Goal: Information Seeking & Learning: Learn about a topic

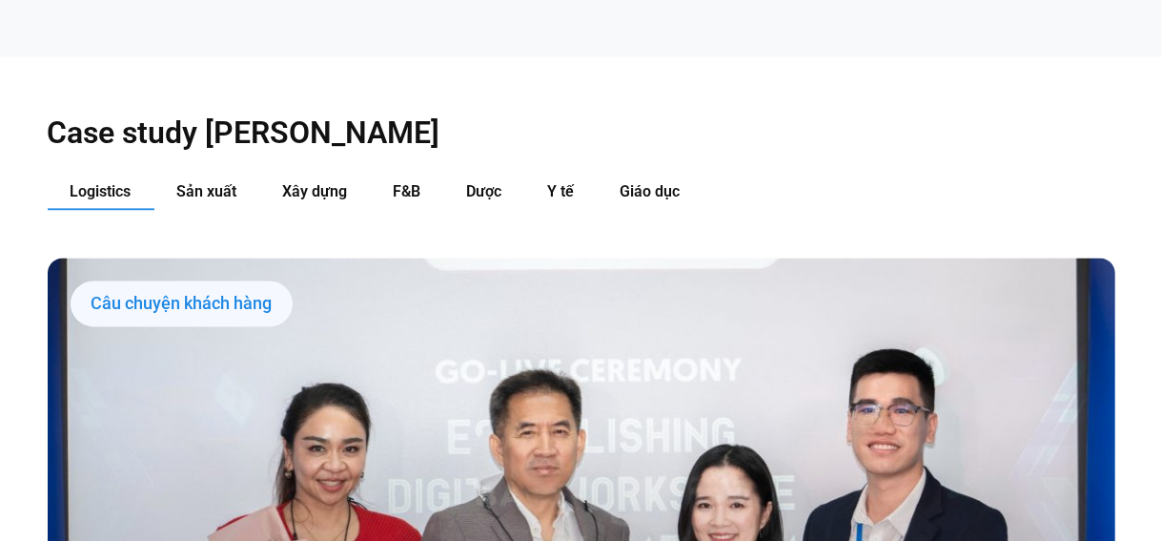
scroll to position [1854, 0]
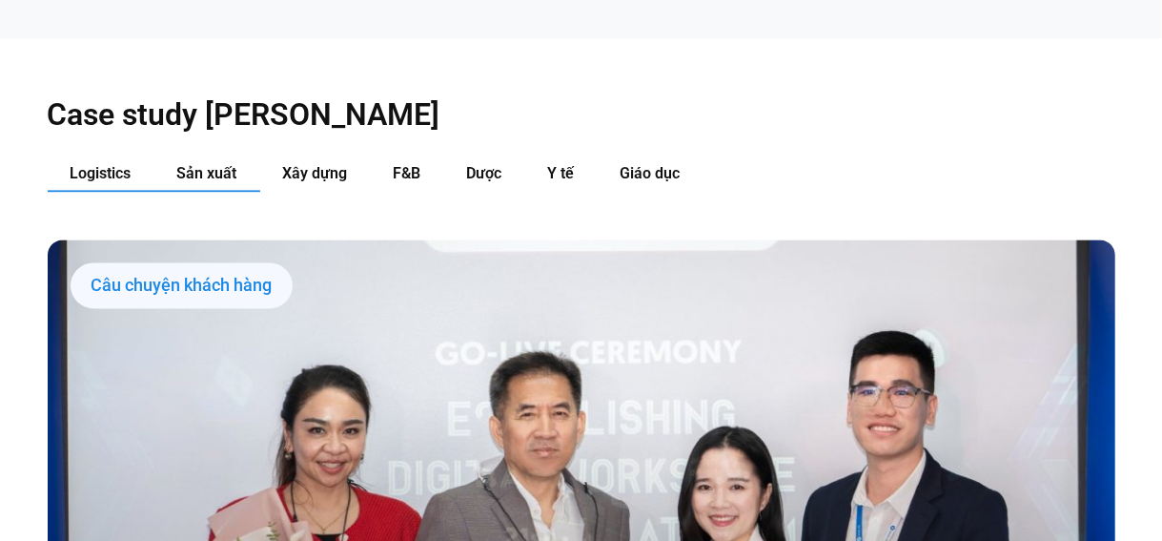
click at [187, 156] on button "Sản xuất" at bounding box center [207, 173] width 106 height 35
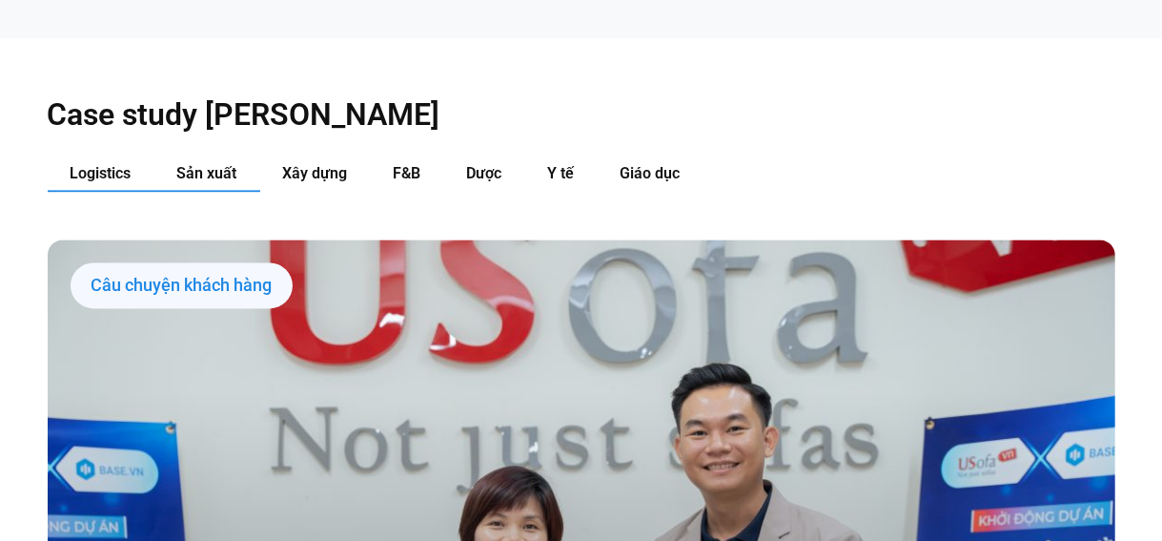
click at [124, 156] on button "Logistics" at bounding box center [101, 173] width 107 height 35
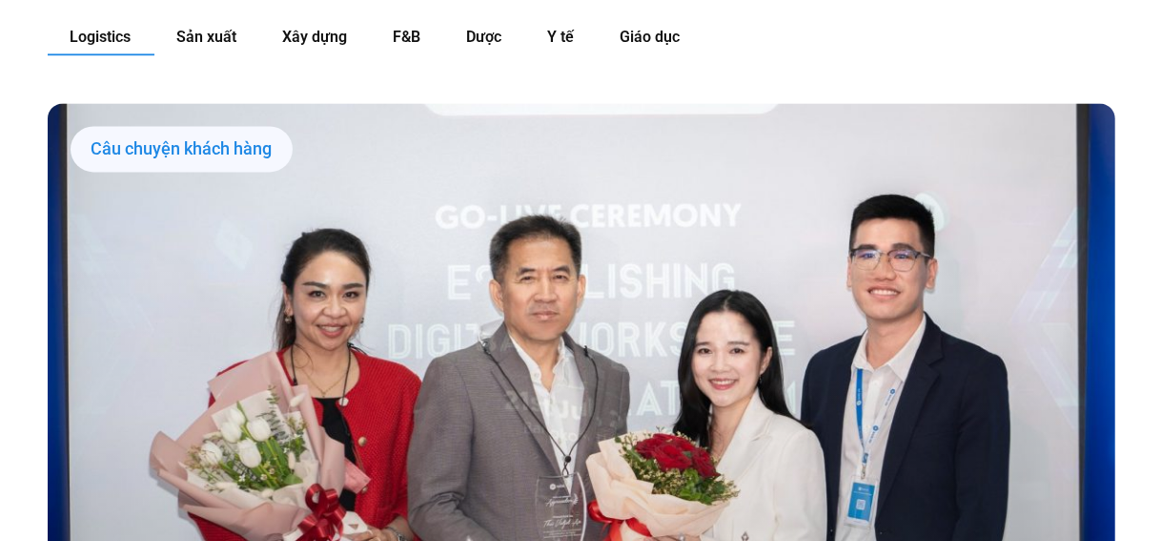
scroll to position [1986, 0]
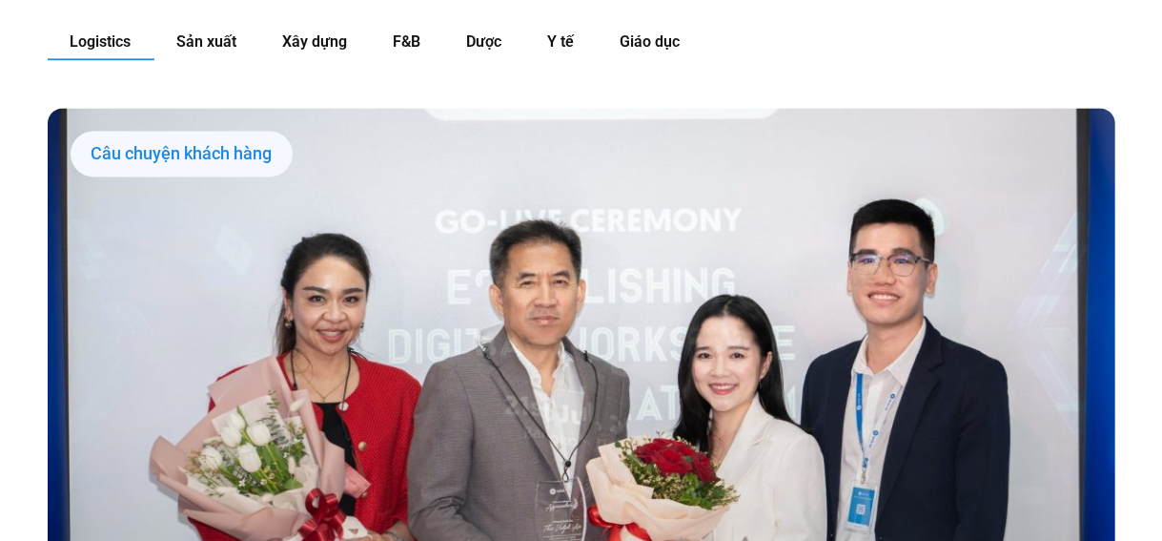
click at [230, 137] on div "Câu chuyện khách hàng" at bounding box center [182, 154] width 222 height 46
click at [221, 131] on div "Câu chuyện khách hàng" at bounding box center [182, 154] width 222 height 46
click at [219, 131] on div "Câu chuyện khách hàng" at bounding box center [182, 154] width 222 height 46
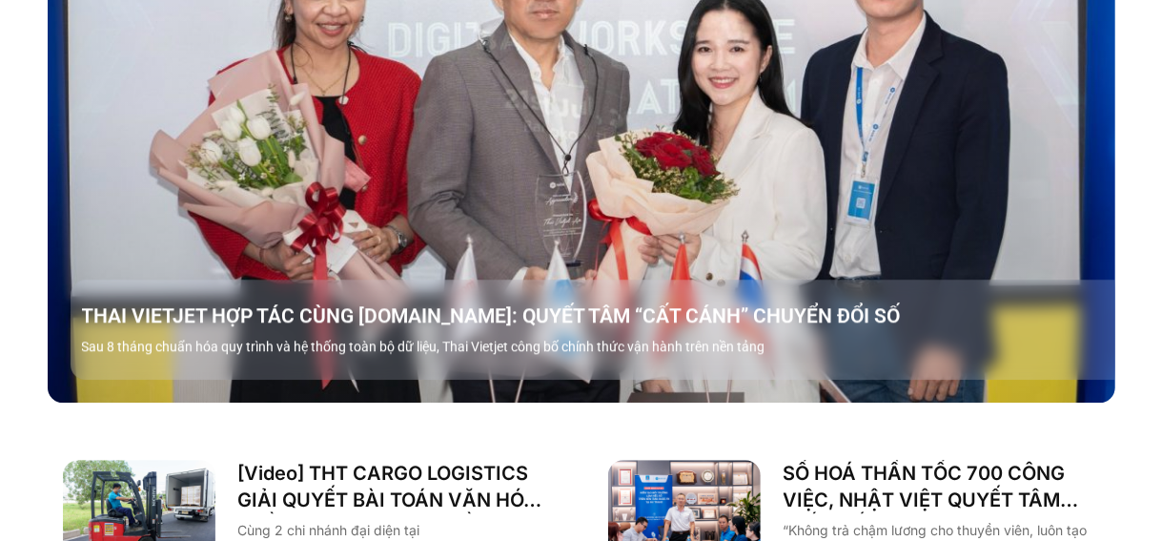
scroll to position [2297, 0]
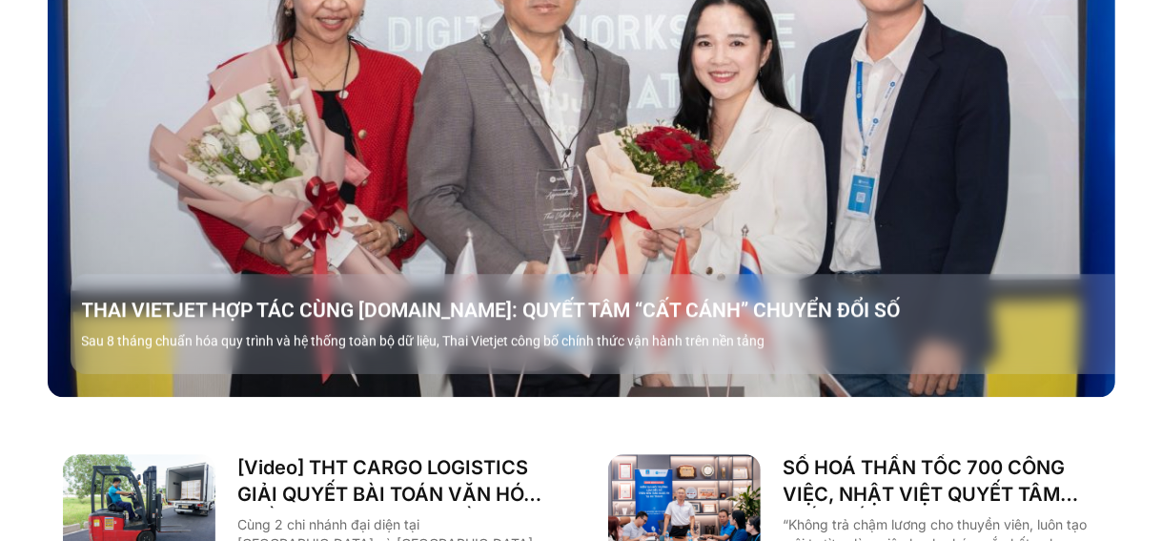
click at [482, 317] on div "THAI VIETJET HỢP TÁC CÙNG BASE.VN: QUYẾT TÂM “CẤT CÁNH” CHUYỂN ĐỔI SỐ Sau 8 thá…" at bounding box center [605, 324] width 1068 height 100
click at [730, 127] on link "Các tab. Mở mục bằng phím Enter hoặc Space, đóng bằng phím Esc và di chuyển bằn…" at bounding box center [582, 96] width 1068 height 601
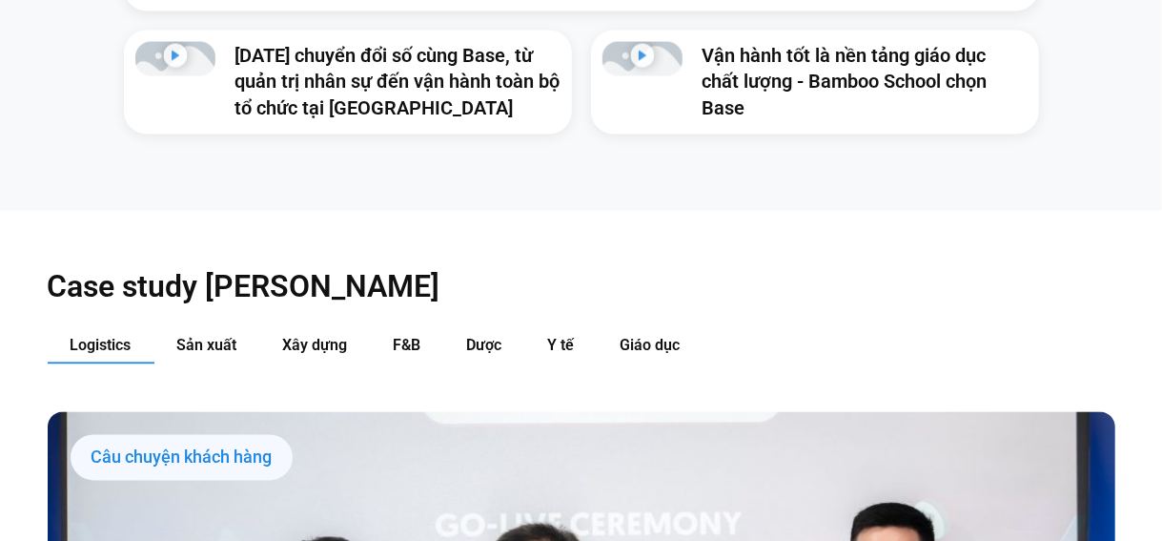
scroll to position [1655, 0]
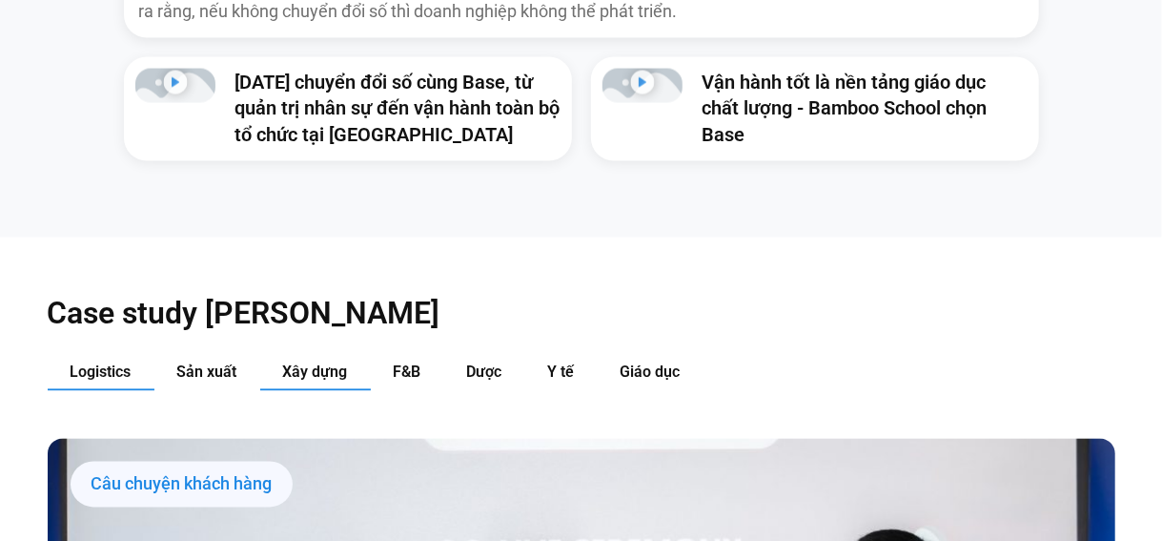
click at [322, 356] on button "Xây dựng" at bounding box center [315, 373] width 111 height 35
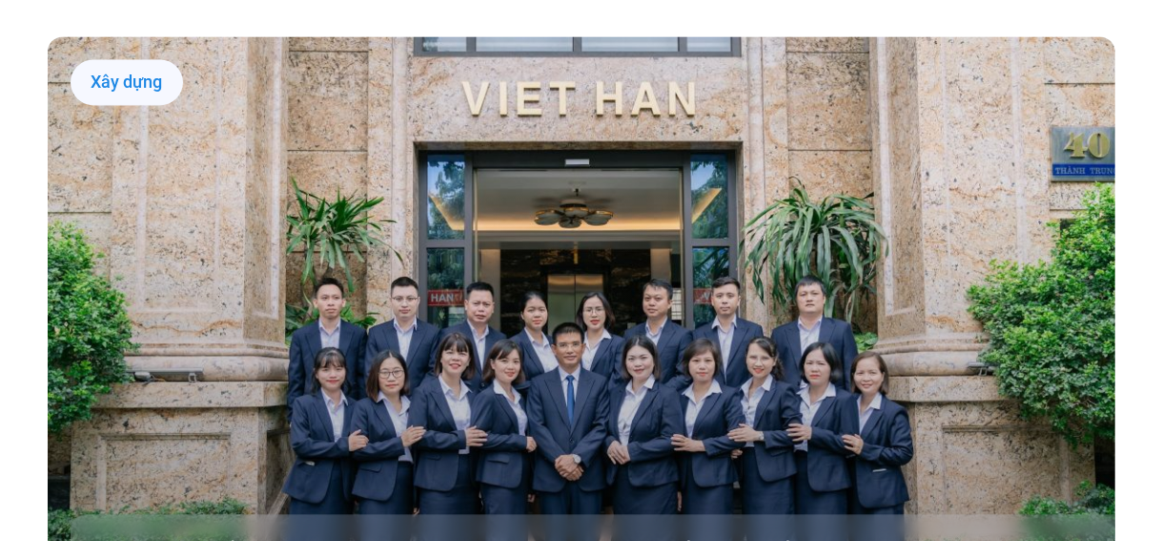
click at [752, 401] on link "Các tab. Mở mục bằng phím Enter hoặc Space, đóng bằng phím Esc và di chuyển bằn…" at bounding box center [582, 336] width 1068 height 601
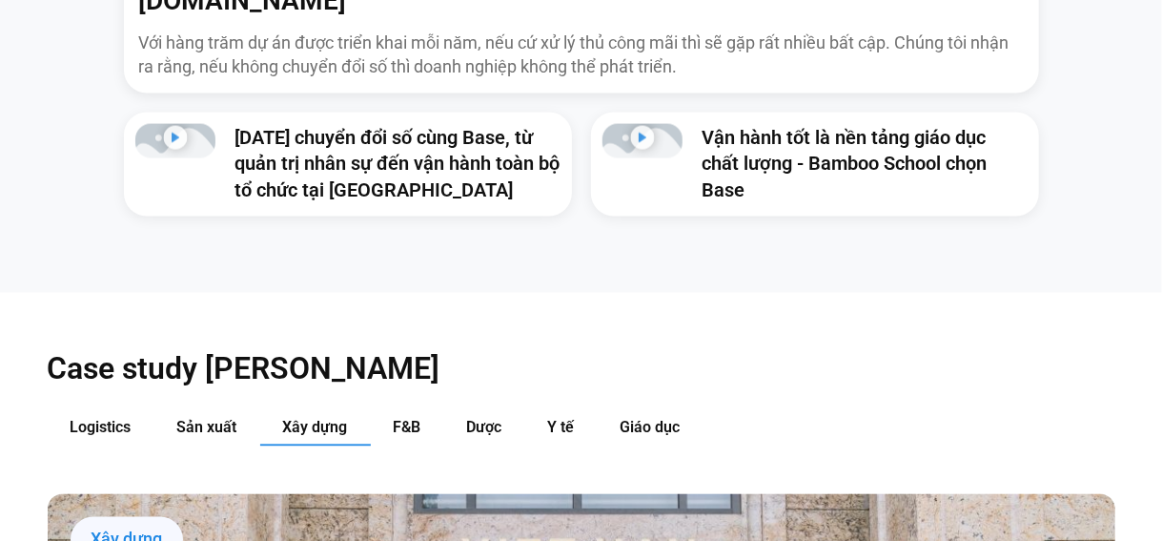
scroll to position [1443, 0]
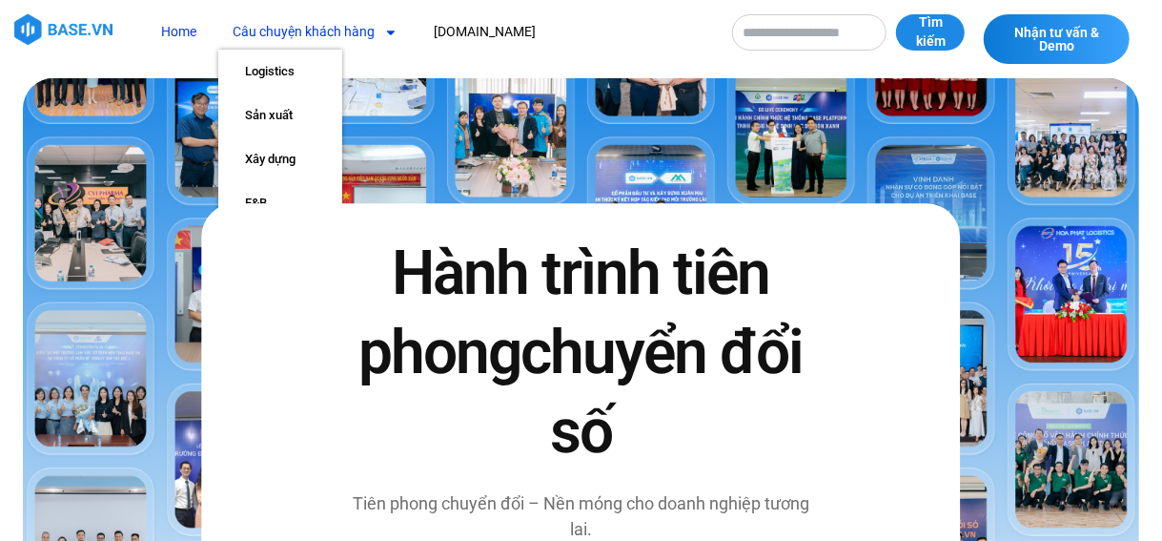
click at [371, 39] on link "Câu chuyện khách hàng" at bounding box center [315, 31] width 194 height 35
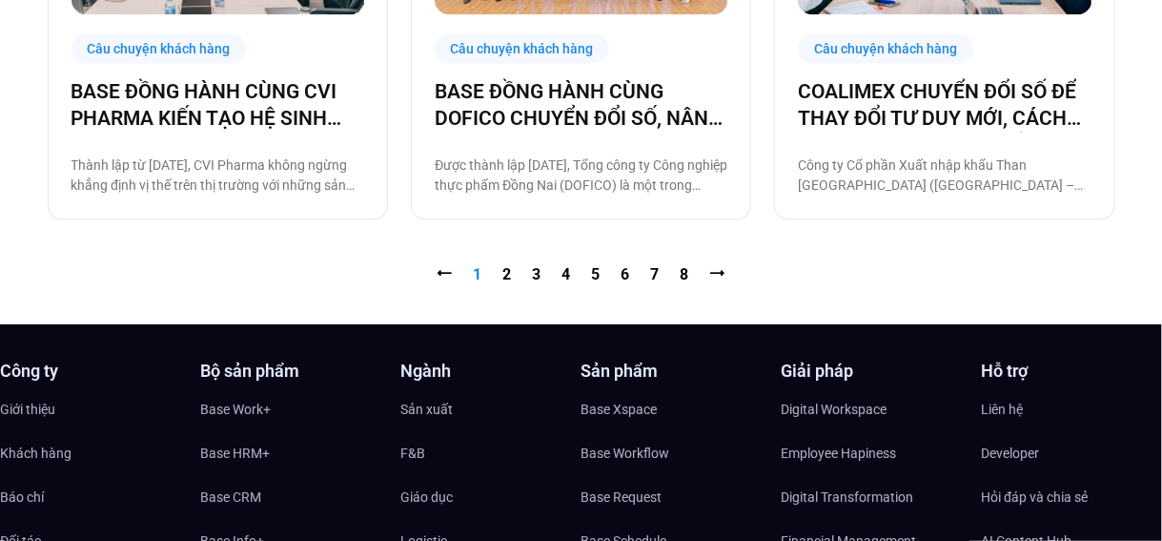
scroll to position [2110, 0]
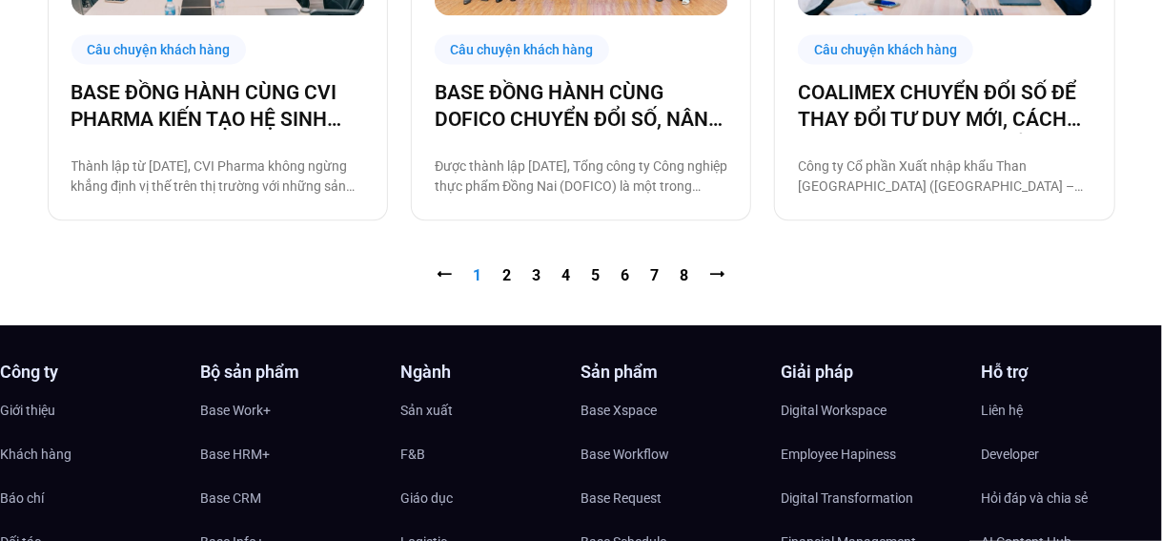
click at [500, 279] on nav "⭠ Trang 1 Trang 2 Trang 3 Trang 4 Trang 5 Trang 6 Trang 7 Trang 8 ⭢" at bounding box center [582, 275] width 1068 height 23
click at [238, 405] on span "Base Work+" at bounding box center [235, 410] width 71 height 29
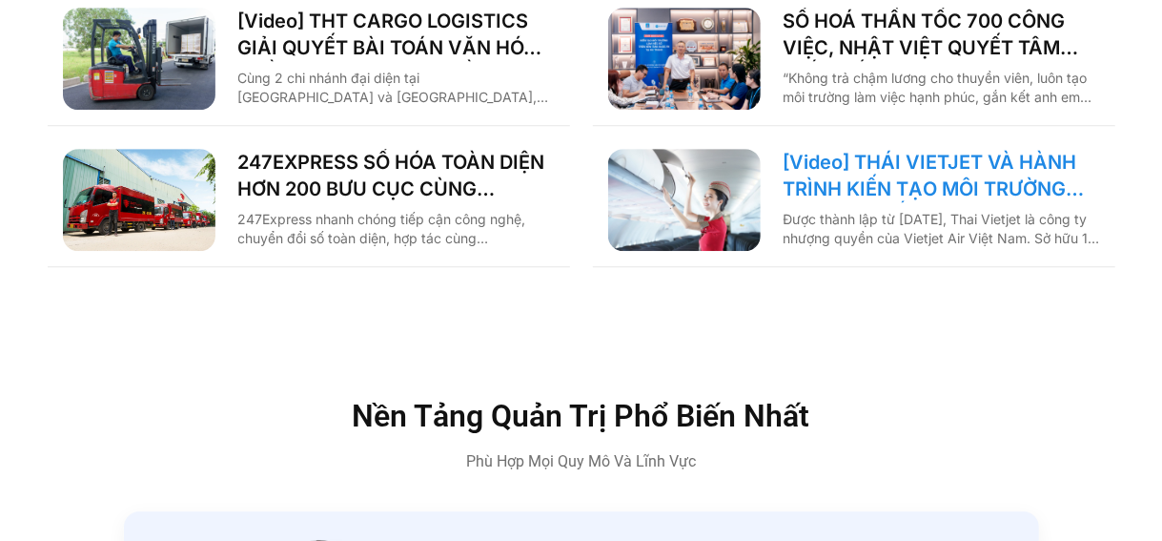
scroll to position [2795, 0]
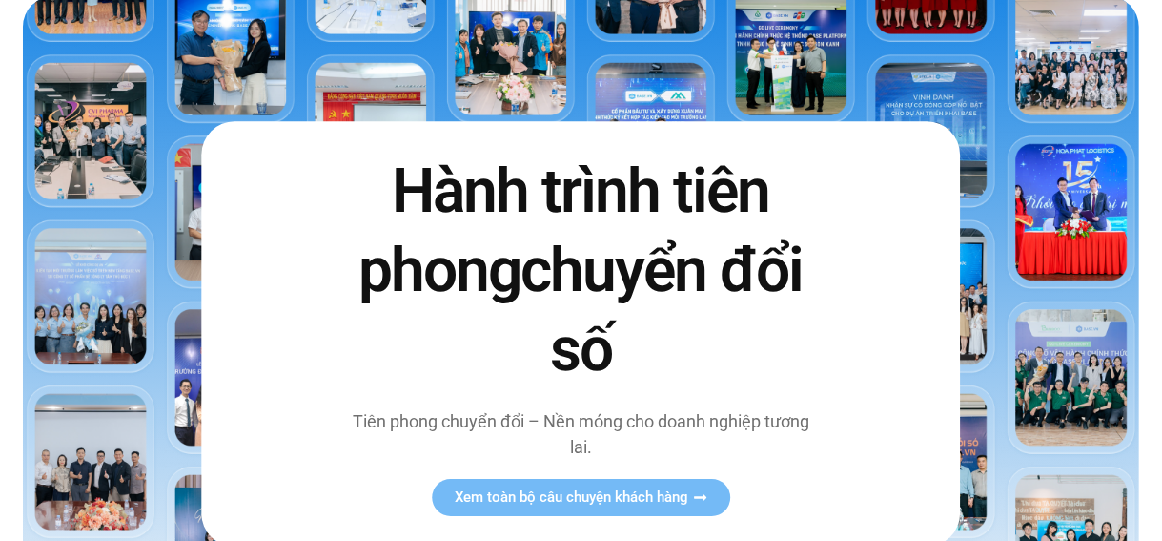
scroll to position [0, 0]
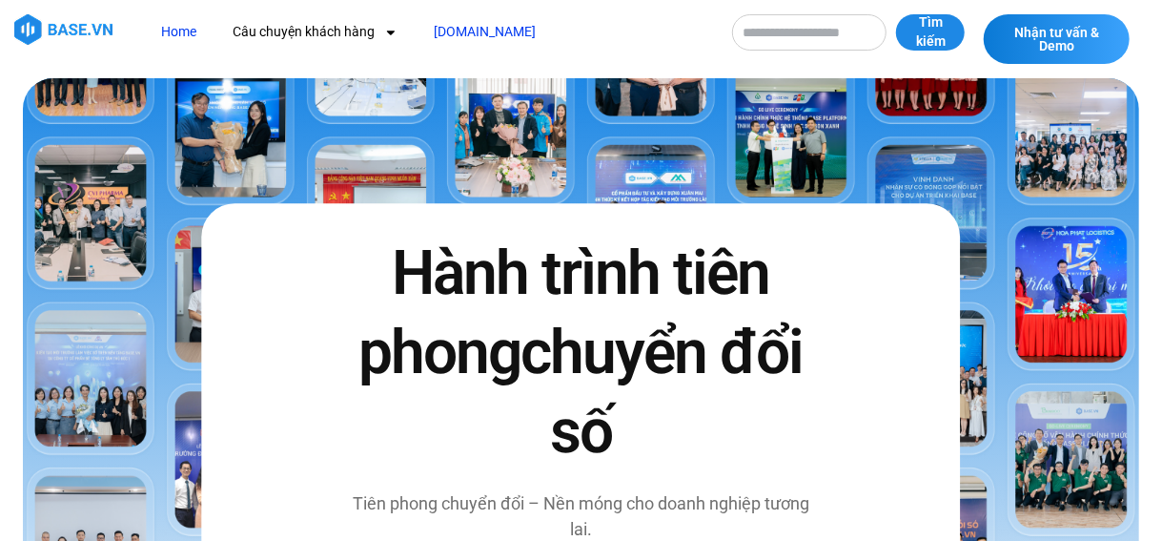
click at [475, 30] on link "[DOMAIN_NAME]" at bounding box center [484, 31] width 131 height 35
